Goal: Obtain resource: Download file/media

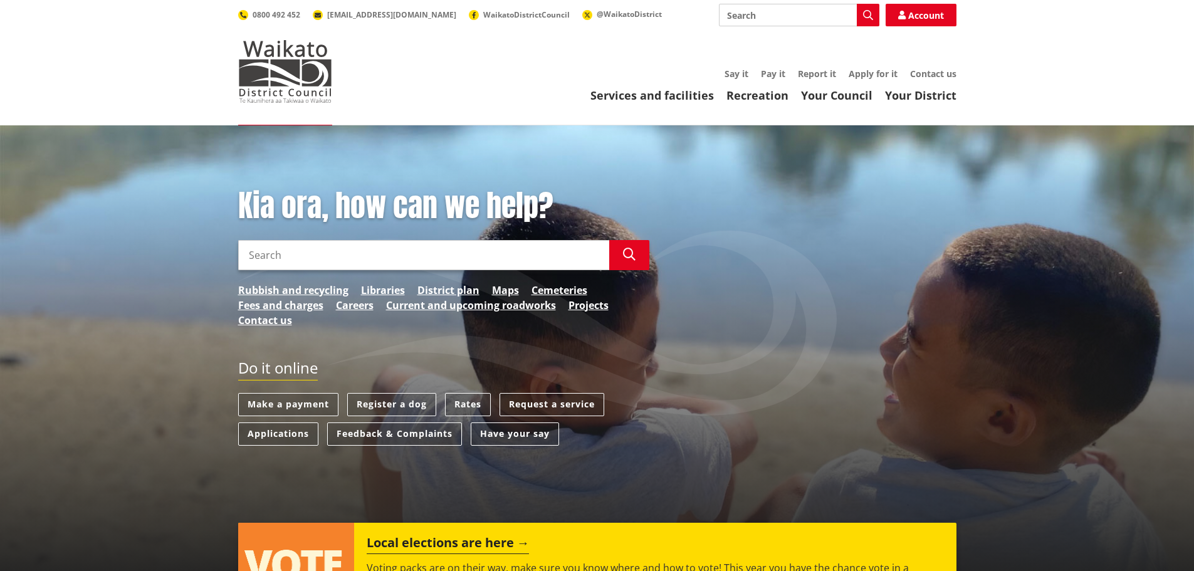
scroll to position [63, 0]
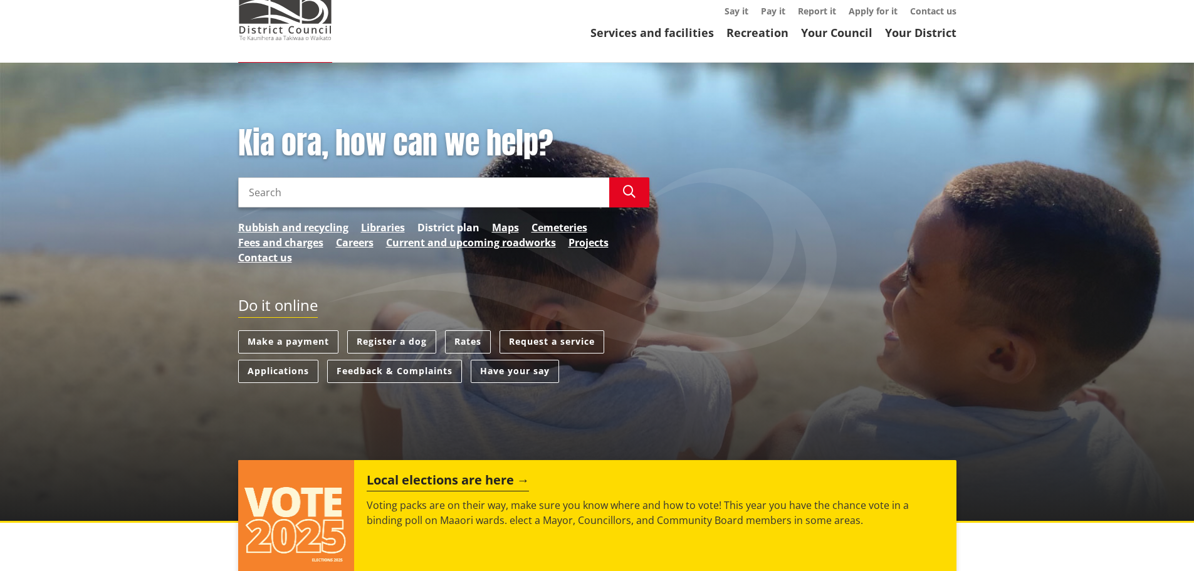
click at [460, 227] on link "District plan" at bounding box center [448, 227] width 62 height 15
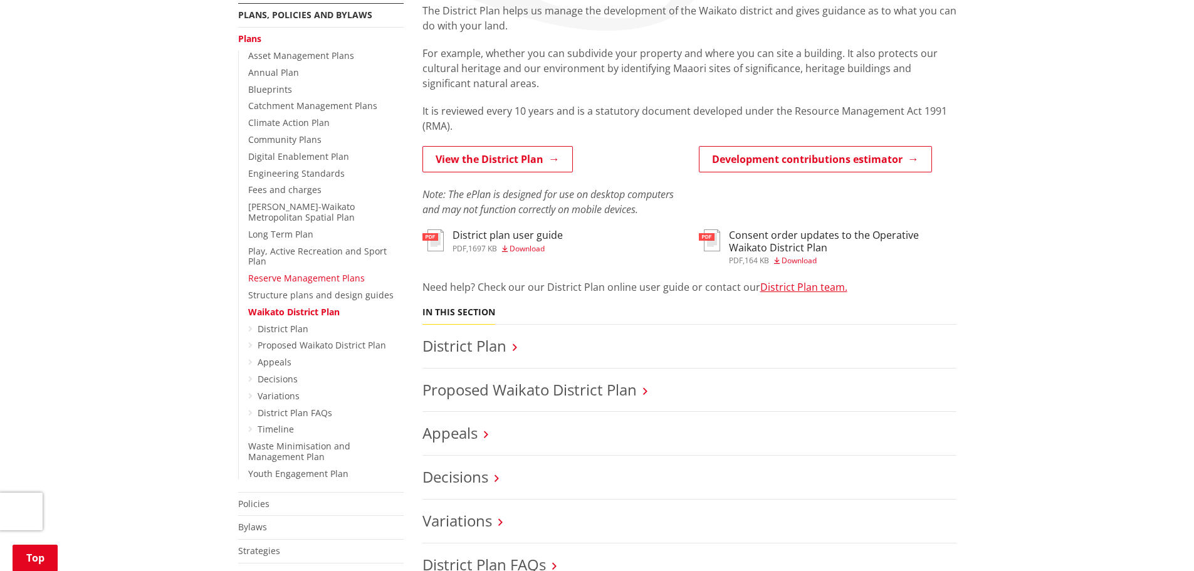
scroll to position [251, 0]
click at [470, 433] on link "Appeals" at bounding box center [449, 432] width 55 height 21
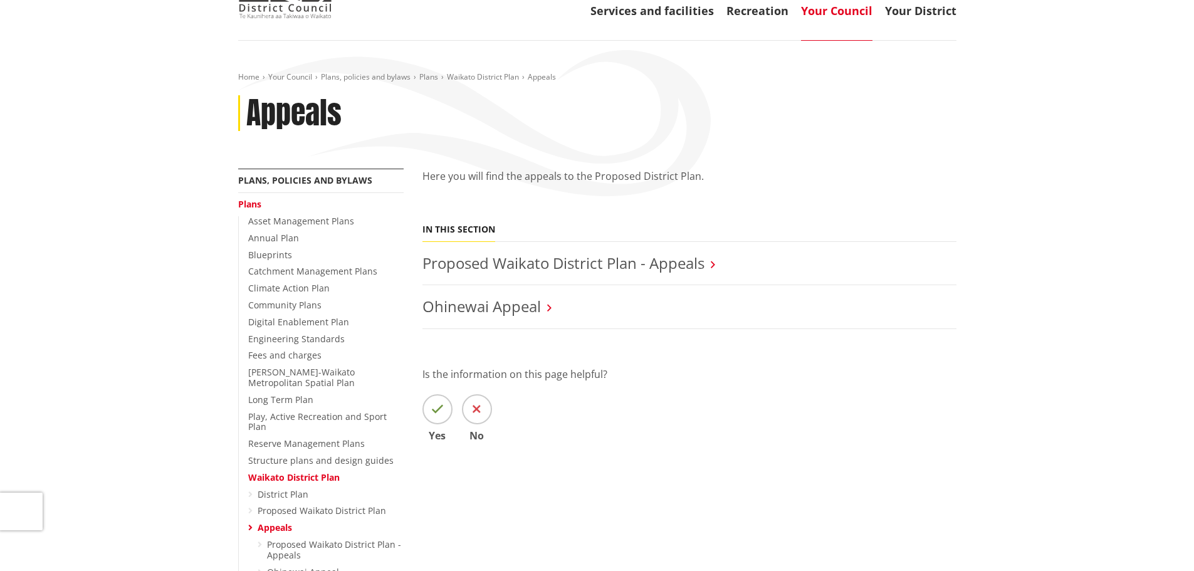
scroll to position [125, 0]
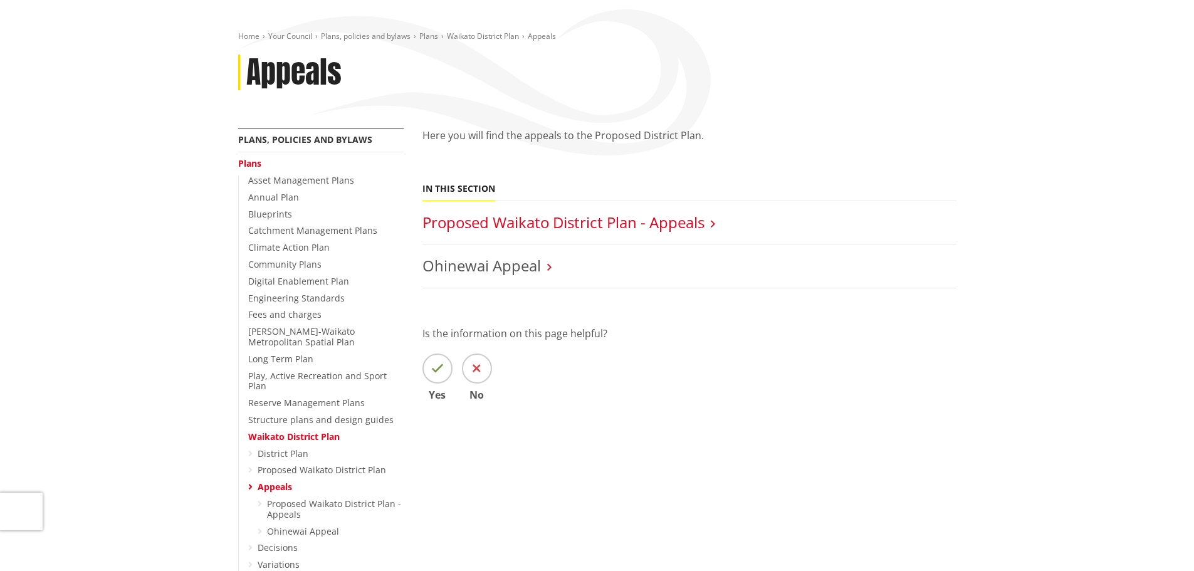
click at [680, 219] on link "Proposed Waikato District Plan - Appeals" at bounding box center [563, 222] width 282 height 21
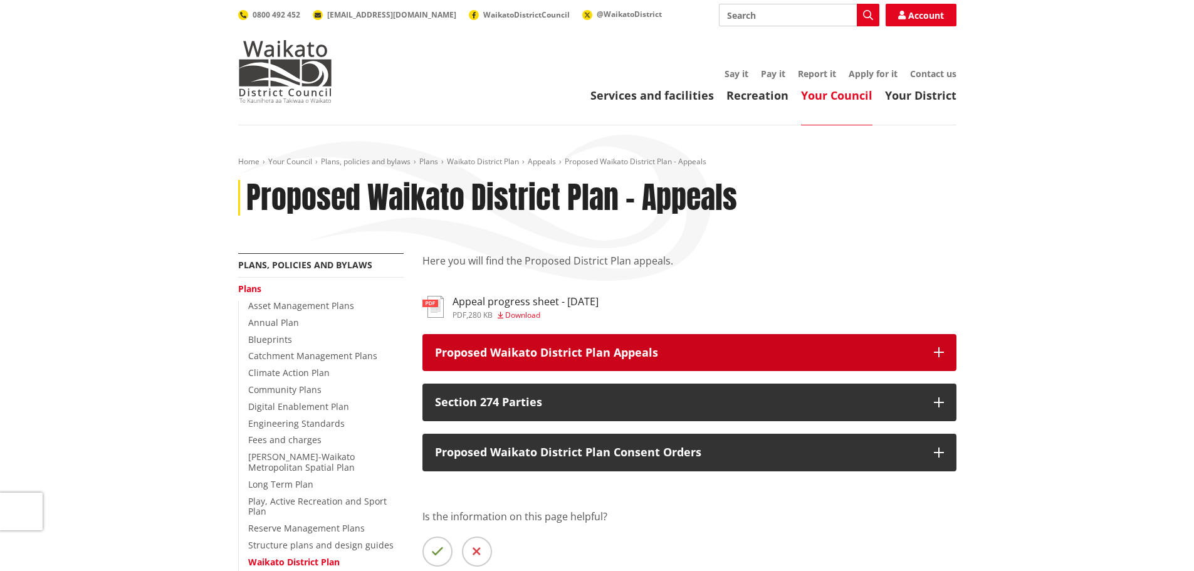
click at [938, 352] on icon "button" at bounding box center [939, 352] width 10 height 10
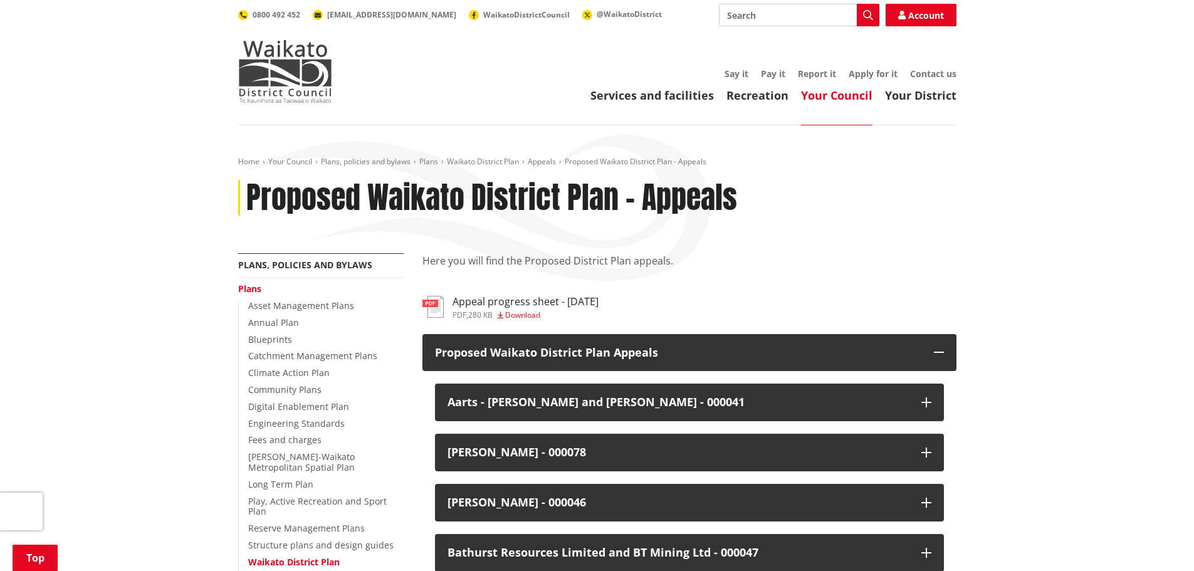
scroll to position [367, 0]
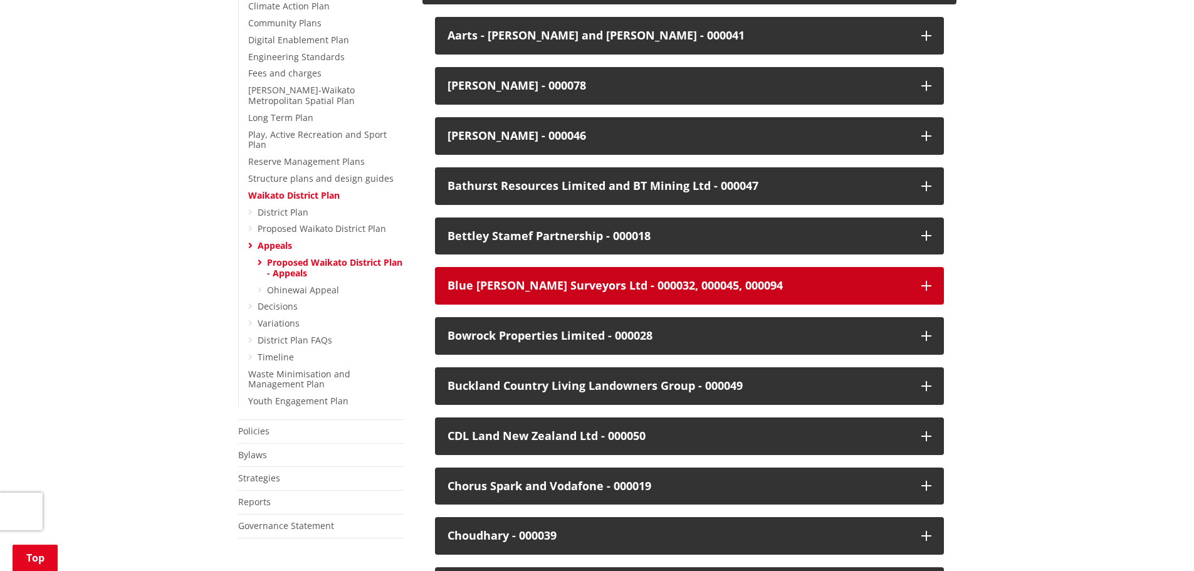
click at [543, 284] on div "Blue Wallace Surveyors Ltd - 000032, 000045, 000094" at bounding box center [677, 285] width 461 height 13
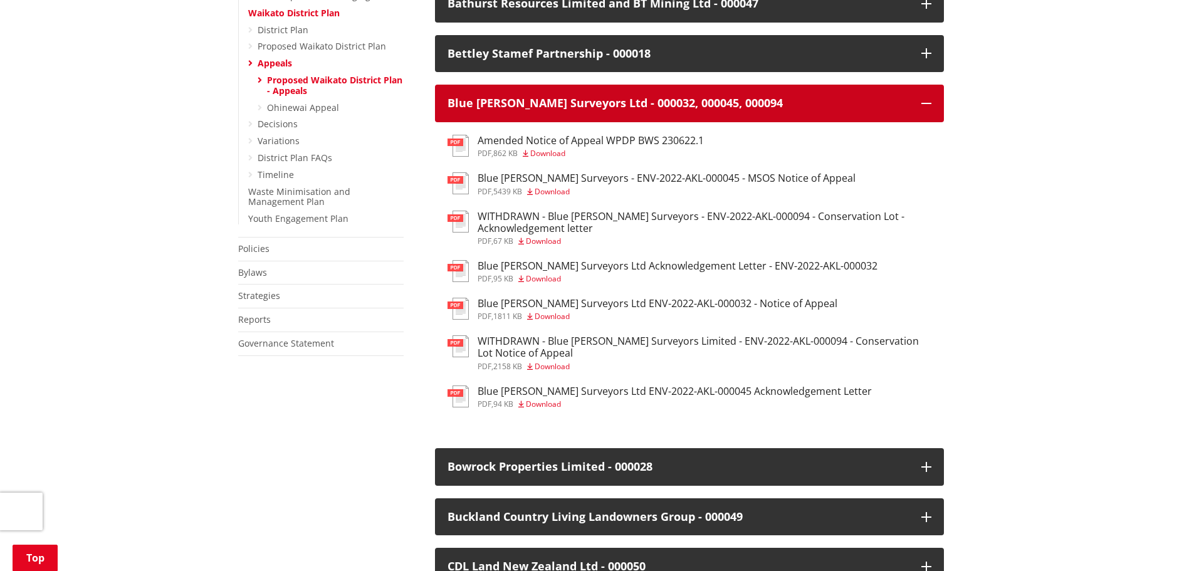
scroll to position [555, 0]
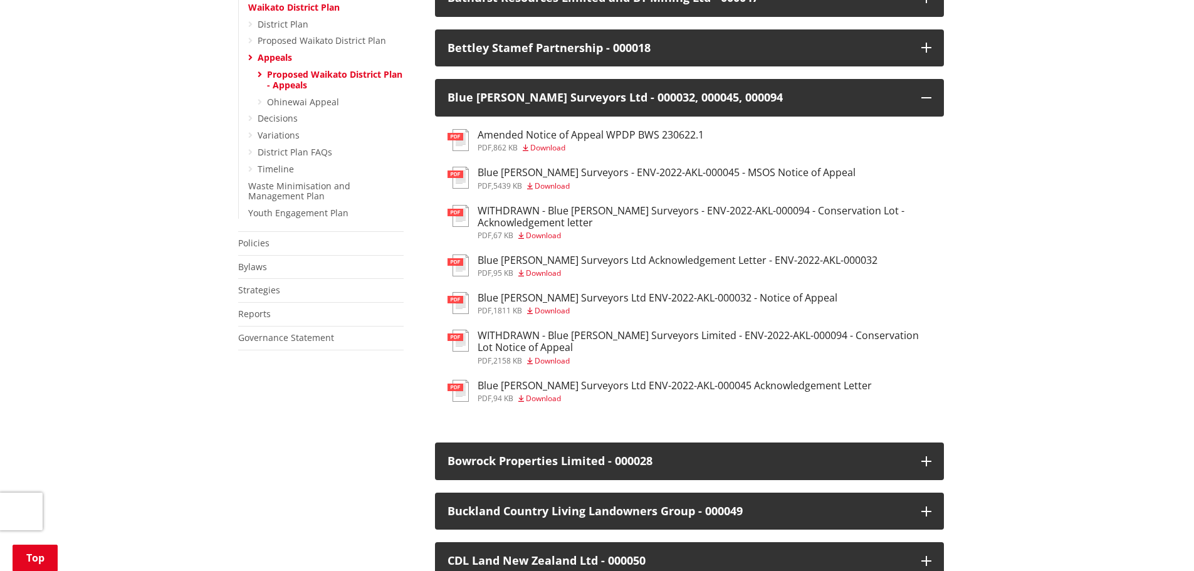
click at [547, 185] on span "Download" at bounding box center [552, 185] width 35 height 11
